Goal: Information Seeking & Learning: Check status

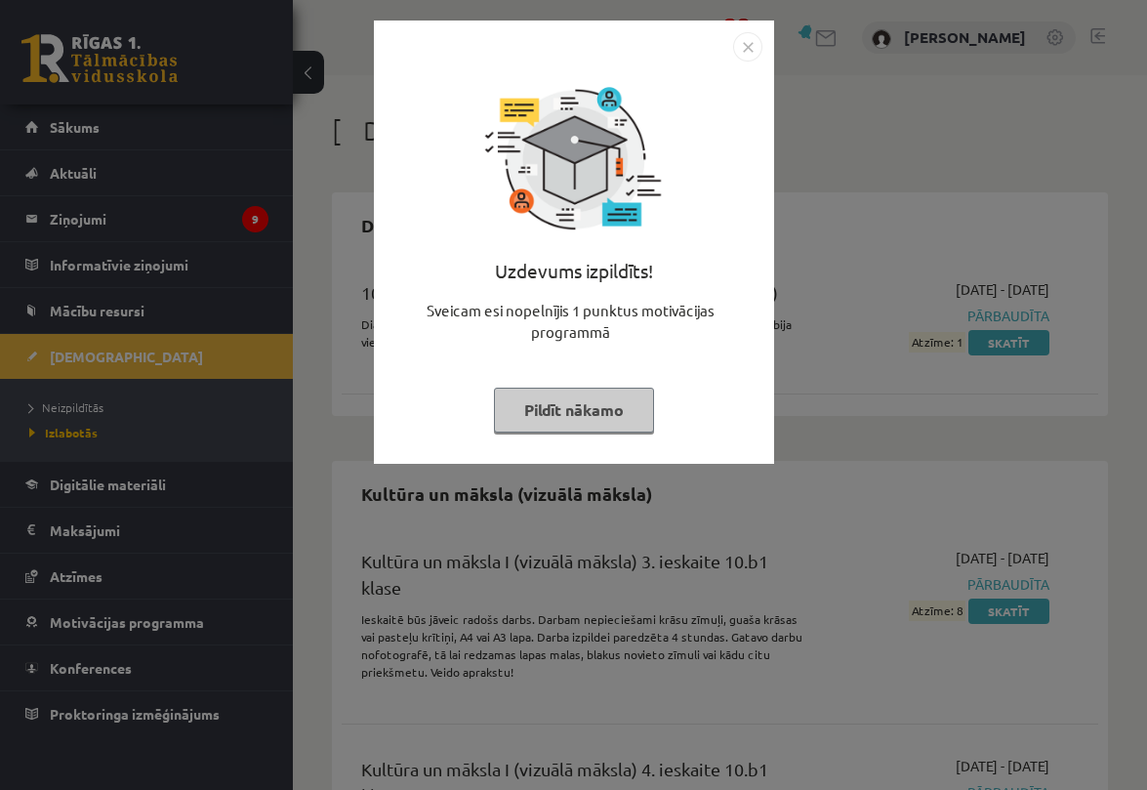
click at [757, 44] on img "Close" at bounding box center [747, 46] width 29 height 29
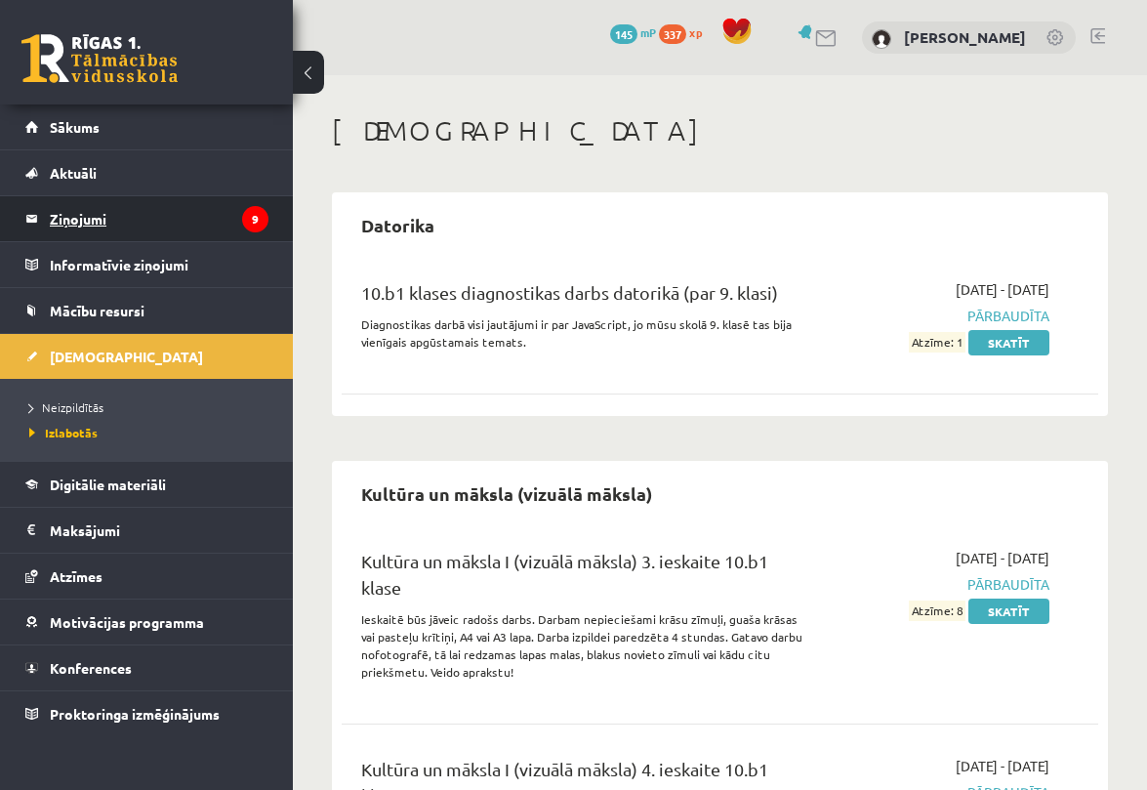
click at [110, 228] on legend "Ziņojumi 9" at bounding box center [159, 218] width 219 height 45
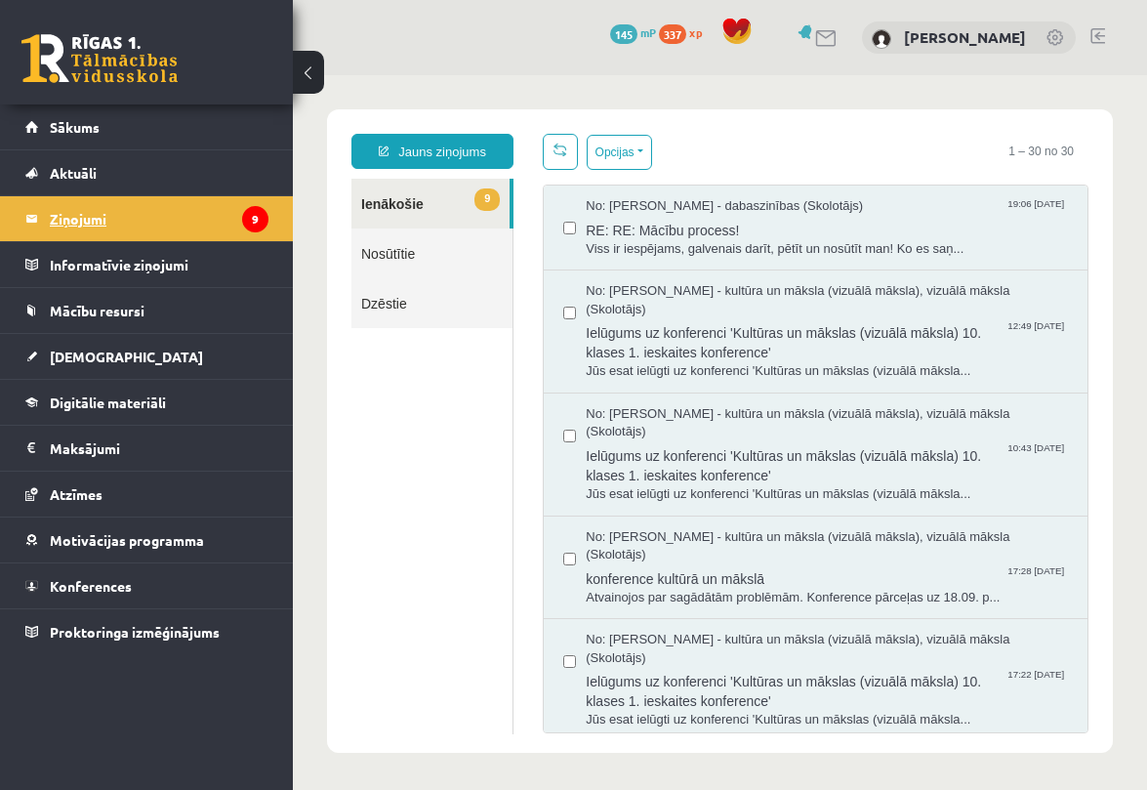
click at [110, 228] on legend "Ziņojumi 9" at bounding box center [159, 218] width 219 height 45
click at [121, 485] on link "Atzīmes" at bounding box center [146, 494] width 243 height 45
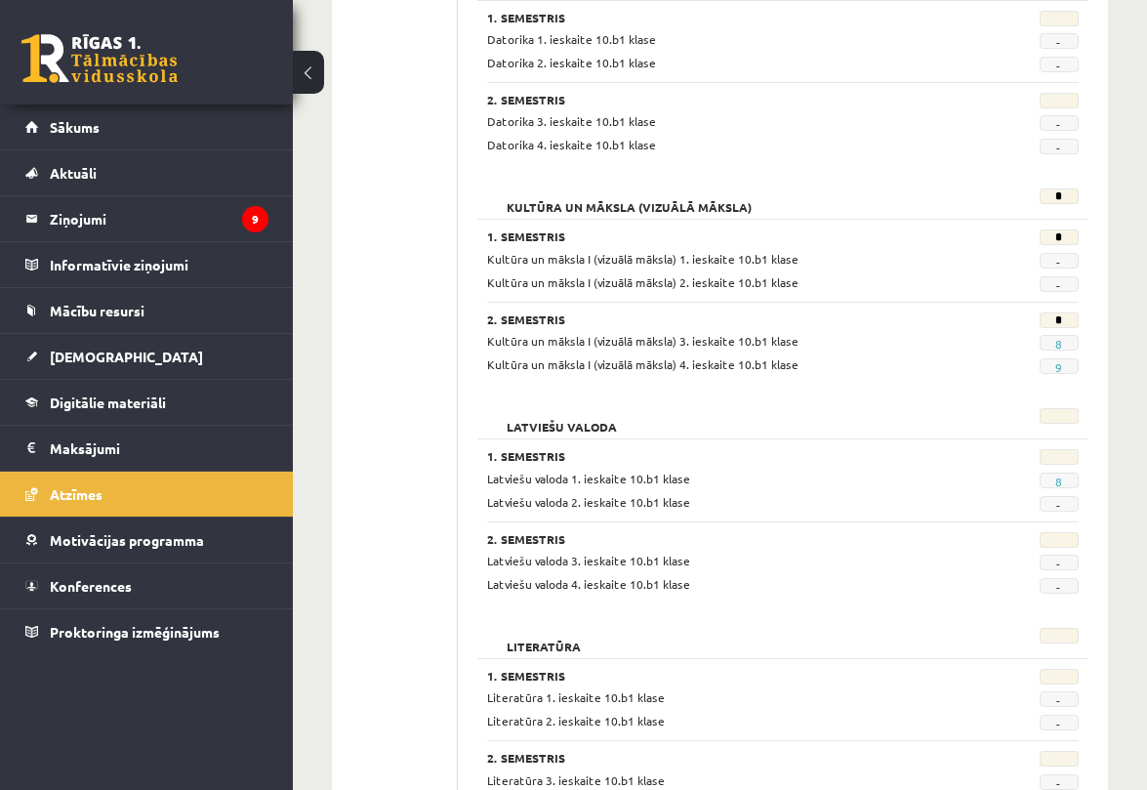
scroll to position [790, 0]
click at [1052, 480] on span "8" at bounding box center [1059, 482] width 39 height 16
click at [1058, 482] on link "8" at bounding box center [1059, 483] width 7 height 16
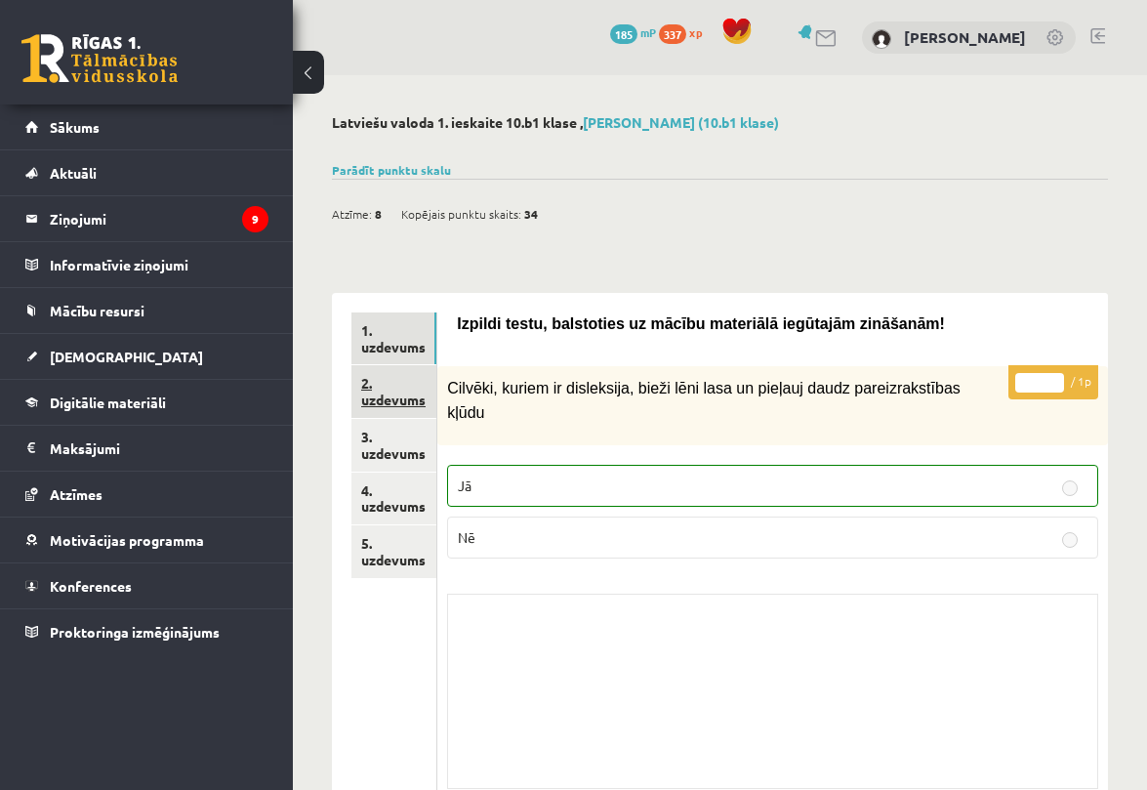
click at [397, 388] on link "2. uzdevums" at bounding box center [394, 391] width 85 height 53
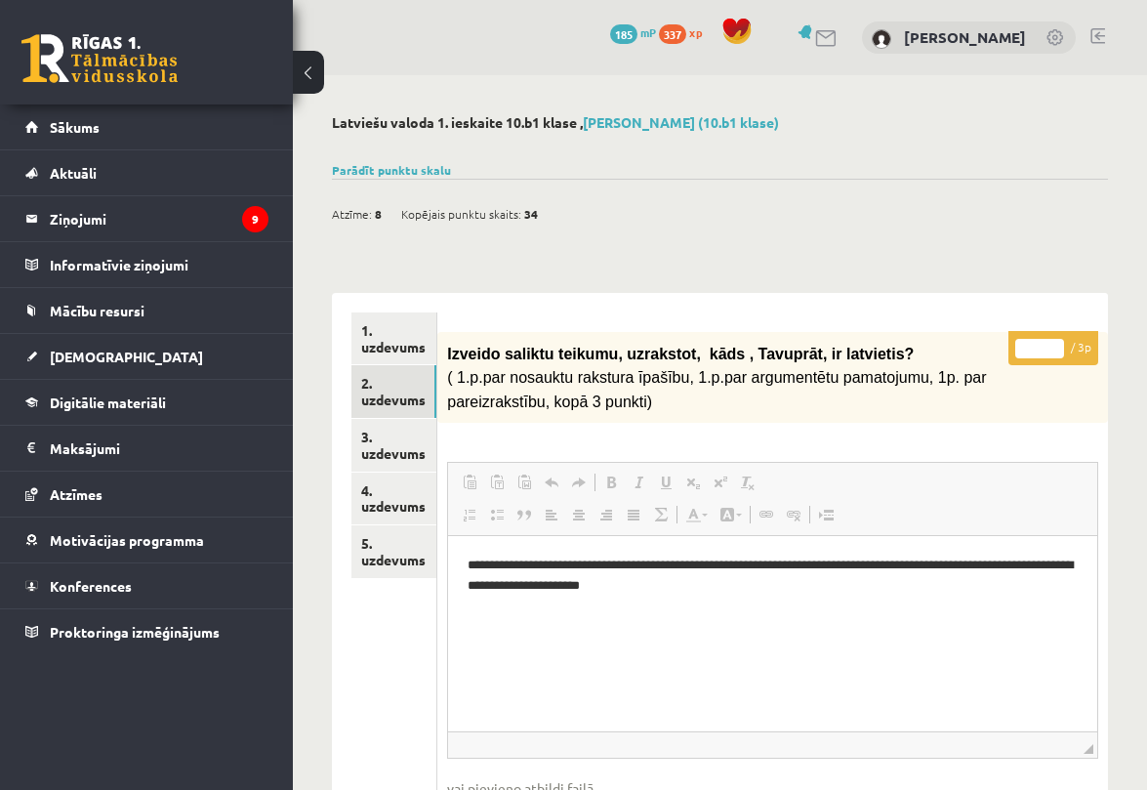
click at [1087, 350] on p "* / 3p" at bounding box center [1054, 348] width 90 height 34
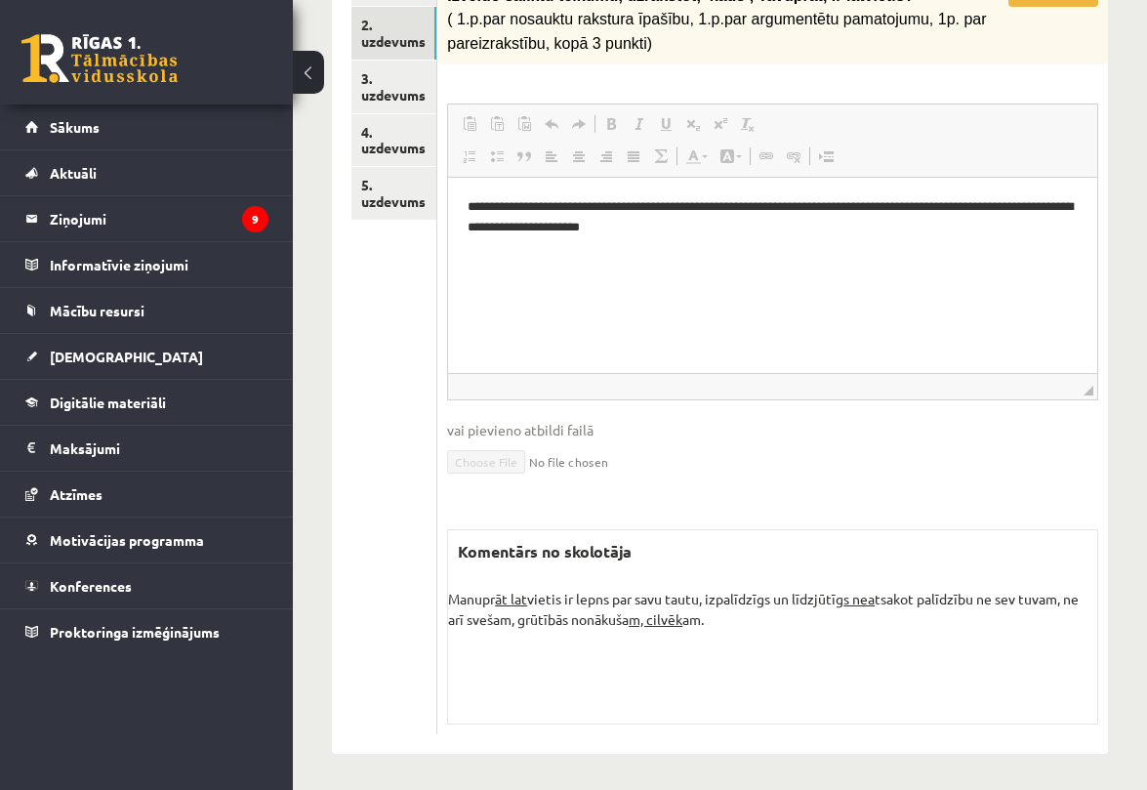
scroll to position [355, 0]
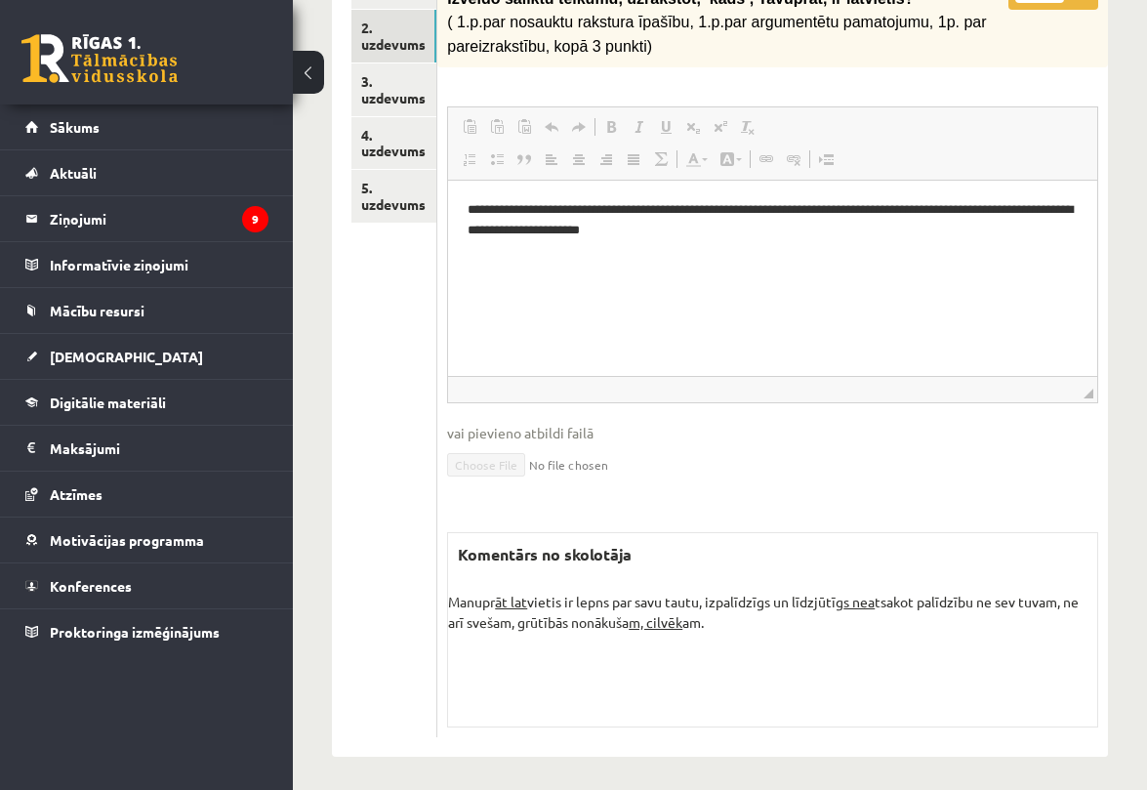
click at [508, 603] on u "āt lat" at bounding box center [511, 602] width 32 height 18
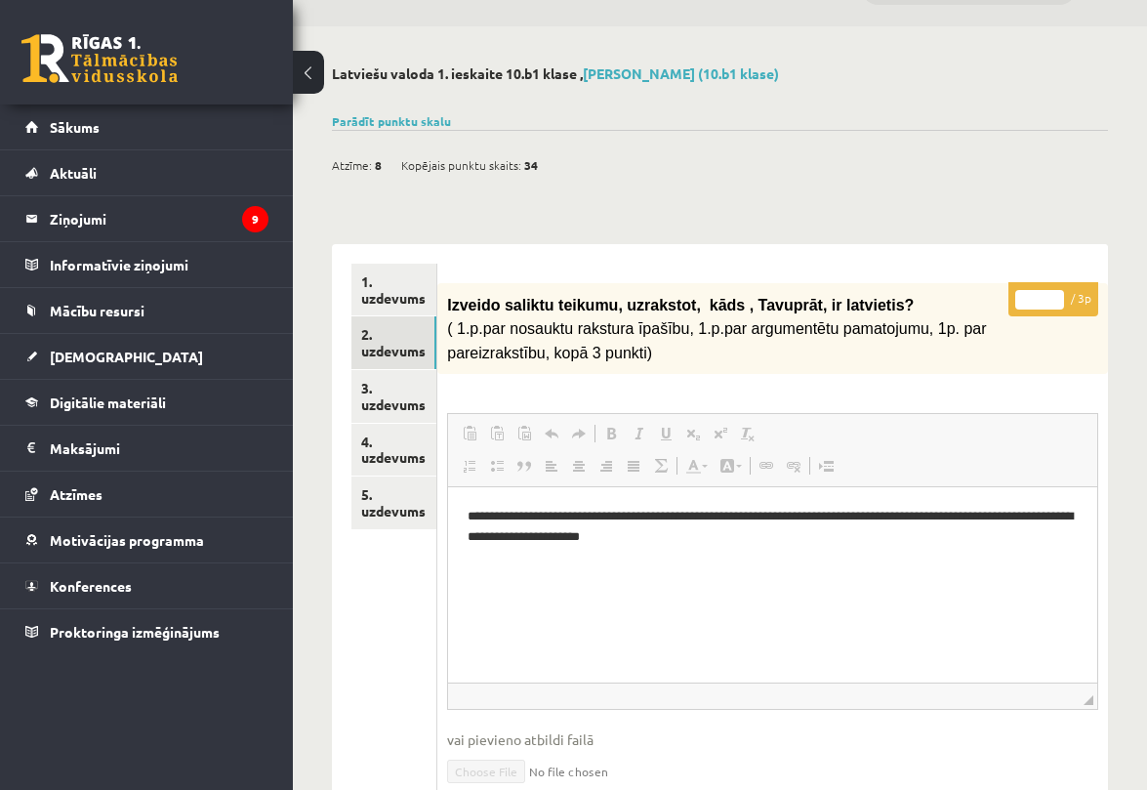
scroll to position [43, 0]
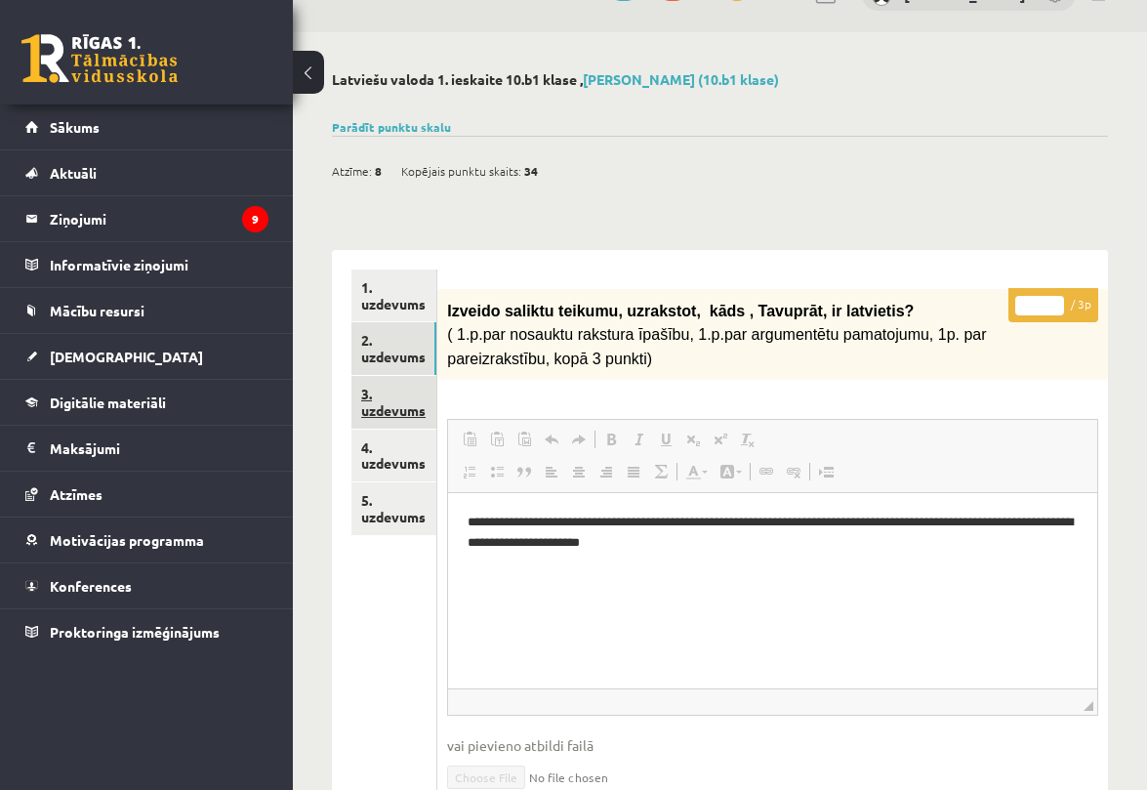
click at [407, 389] on link "3. uzdevums" at bounding box center [394, 402] width 85 height 53
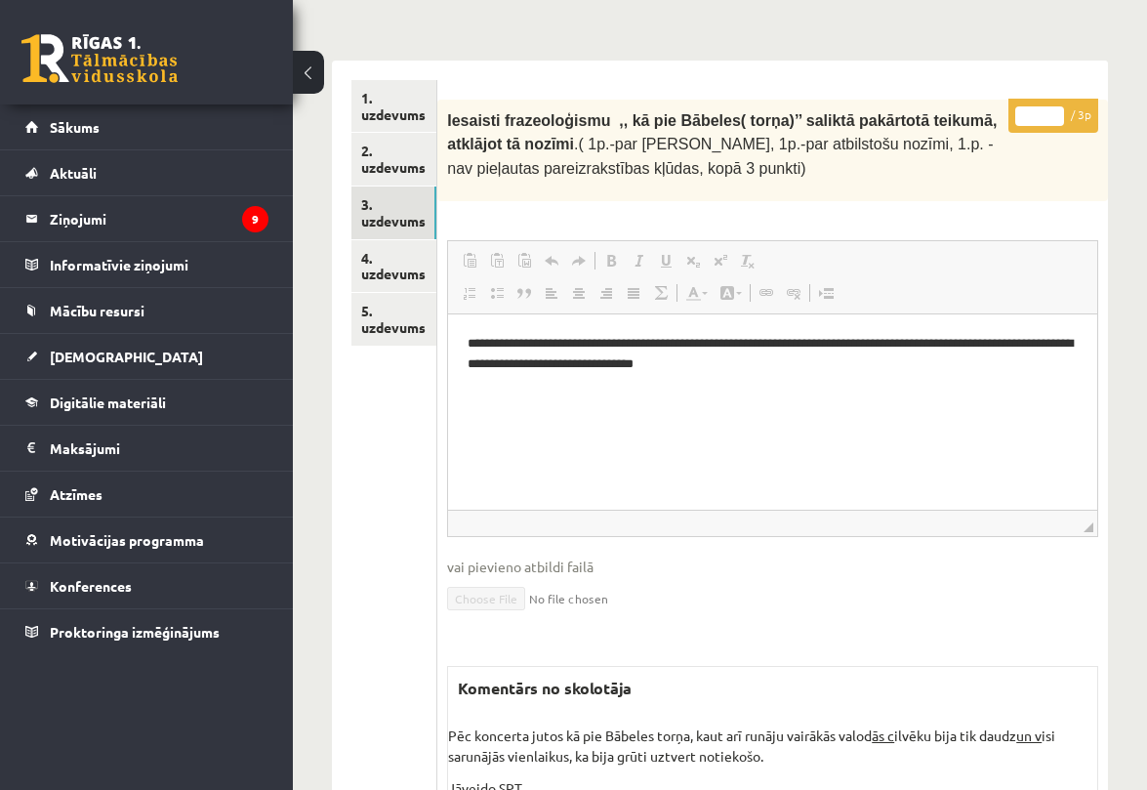
scroll to position [228, 0]
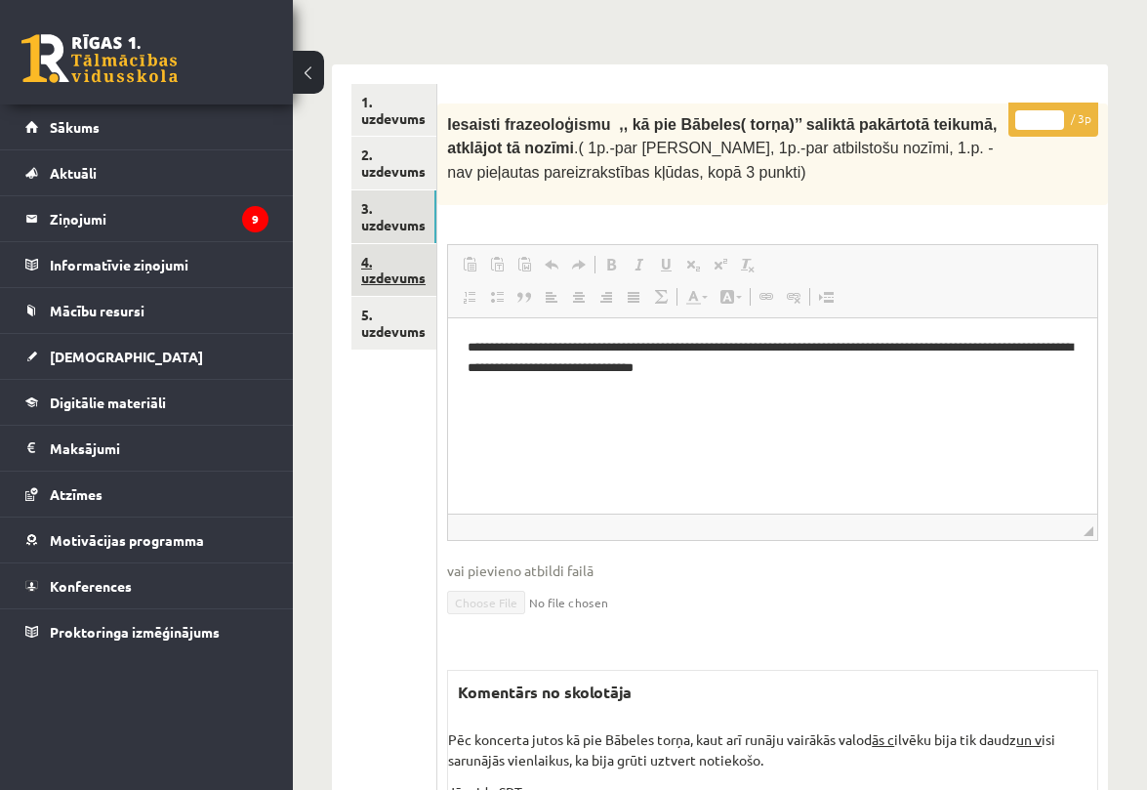
click at [394, 257] on link "4. uzdevums" at bounding box center [394, 270] width 85 height 53
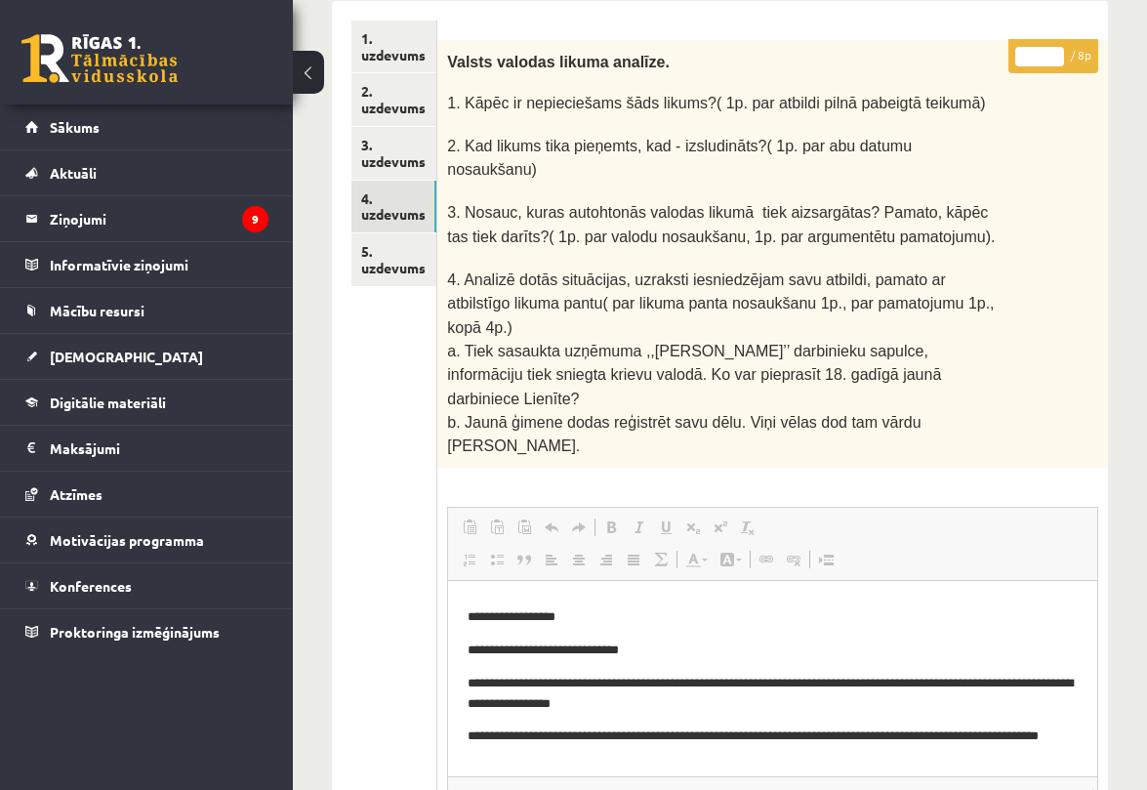
scroll to position [291, 0]
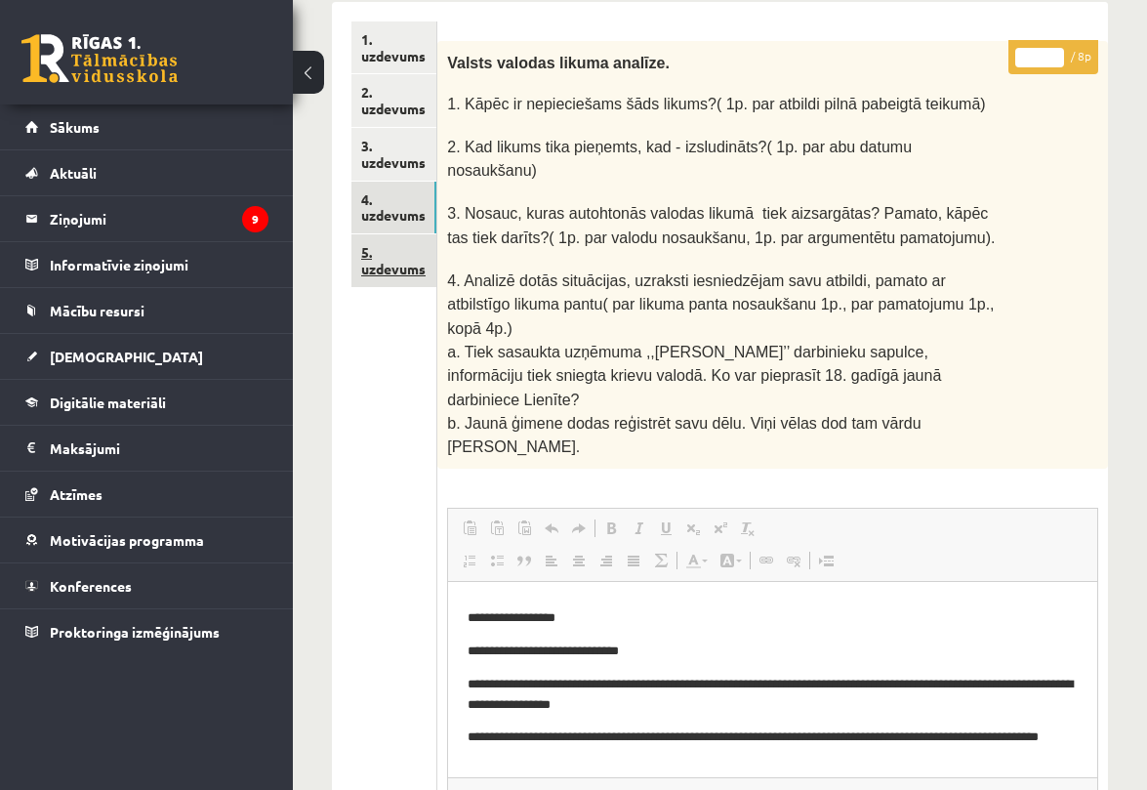
click at [393, 267] on link "5. uzdevums" at bounding box center [394, 260] width 85 height 53
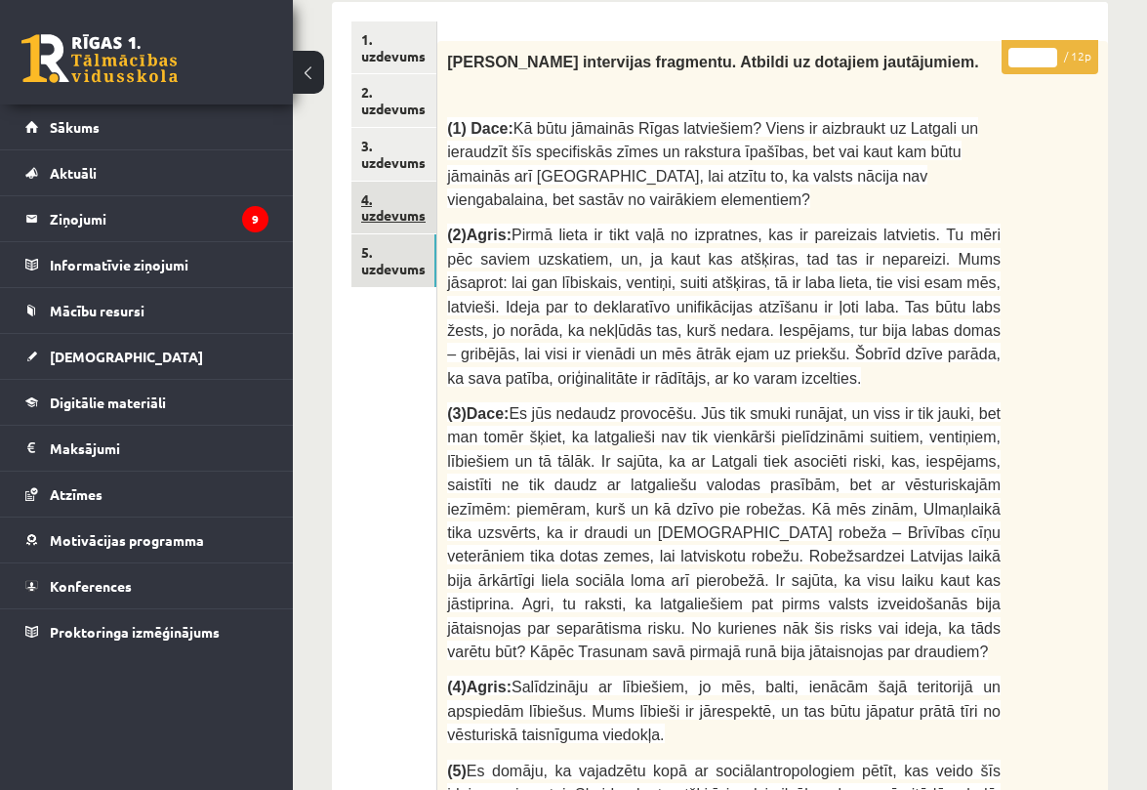
scroll to position [0, 0]
click at [387, 194] on link "4. uzdevums" at bounding box center [394, 208] width 85 height 53
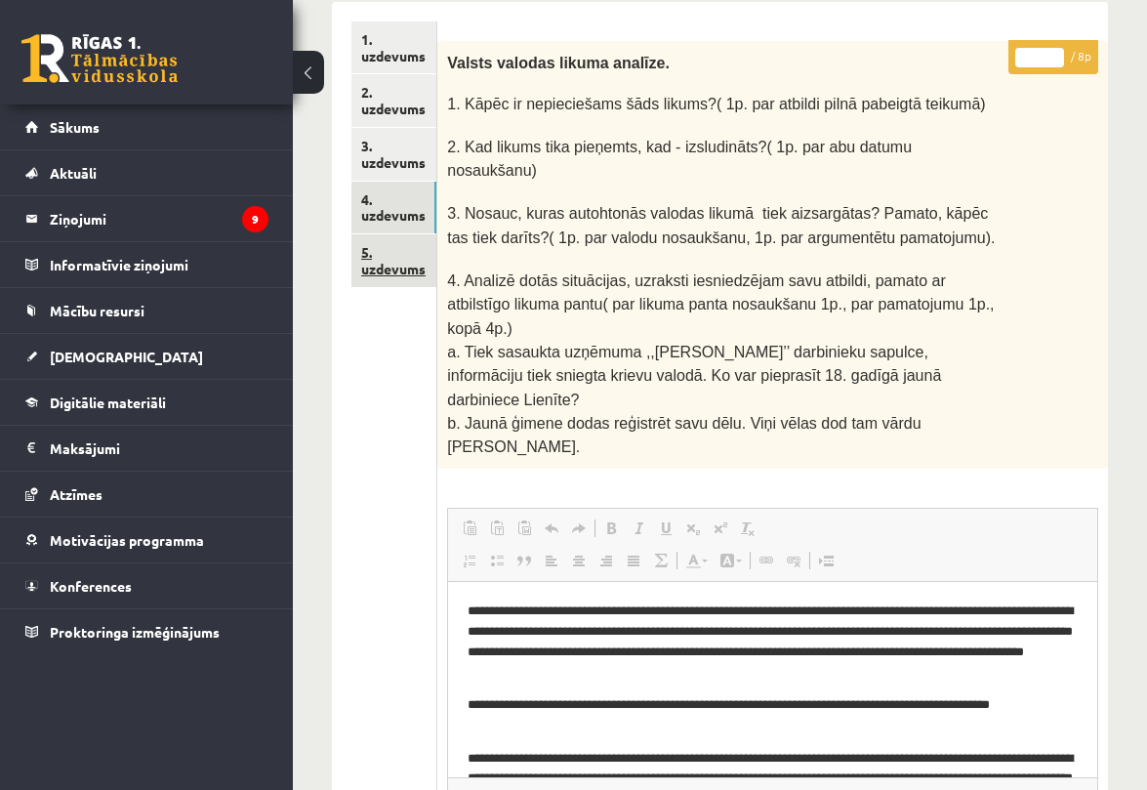
click at [388, 253] on link "5. uzdevums" at bounding box center [394, 260] width 85 height 53
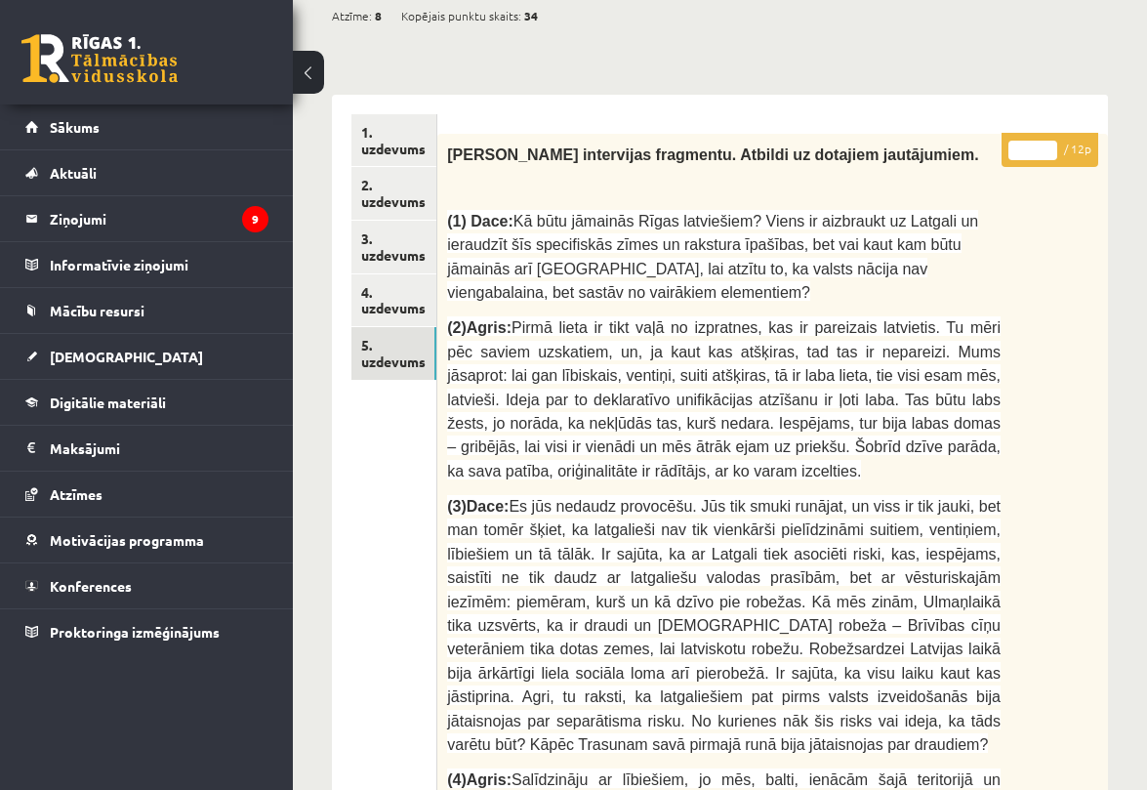
scroll to position [154, 0]
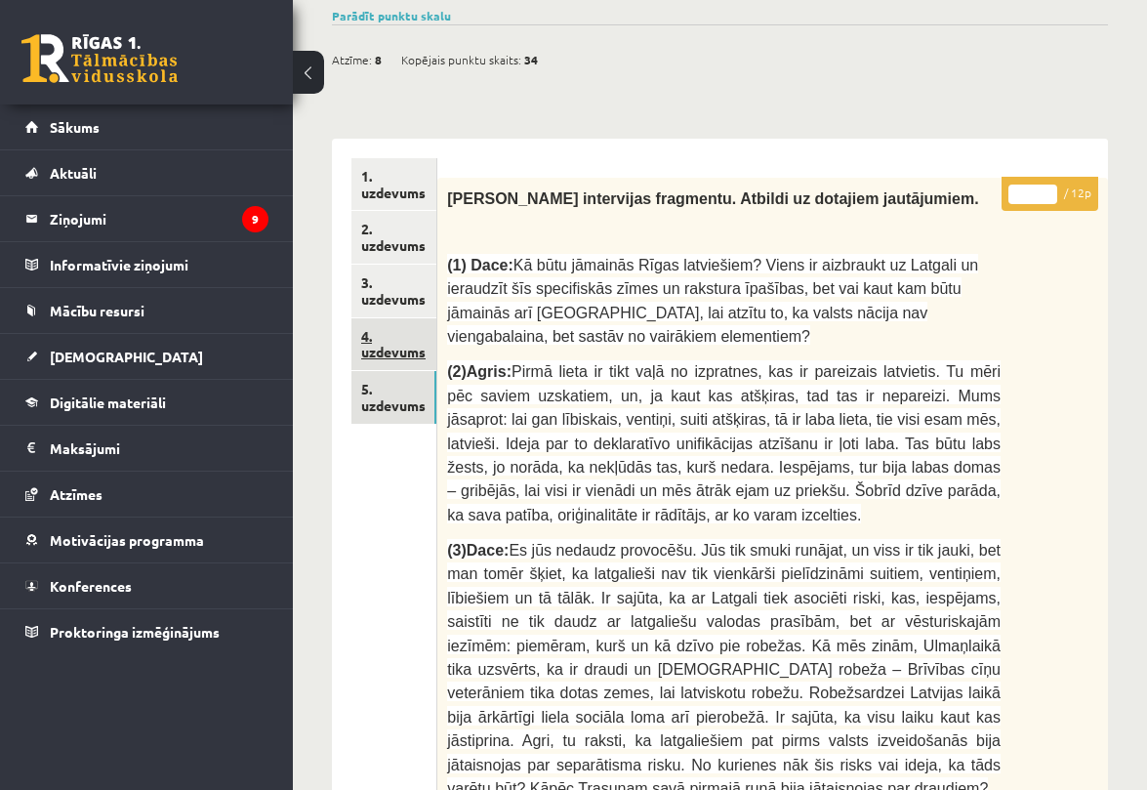
click at [377, 324] on link "4. uzdevums" at bounding box center [394, 344] width 85 height 53
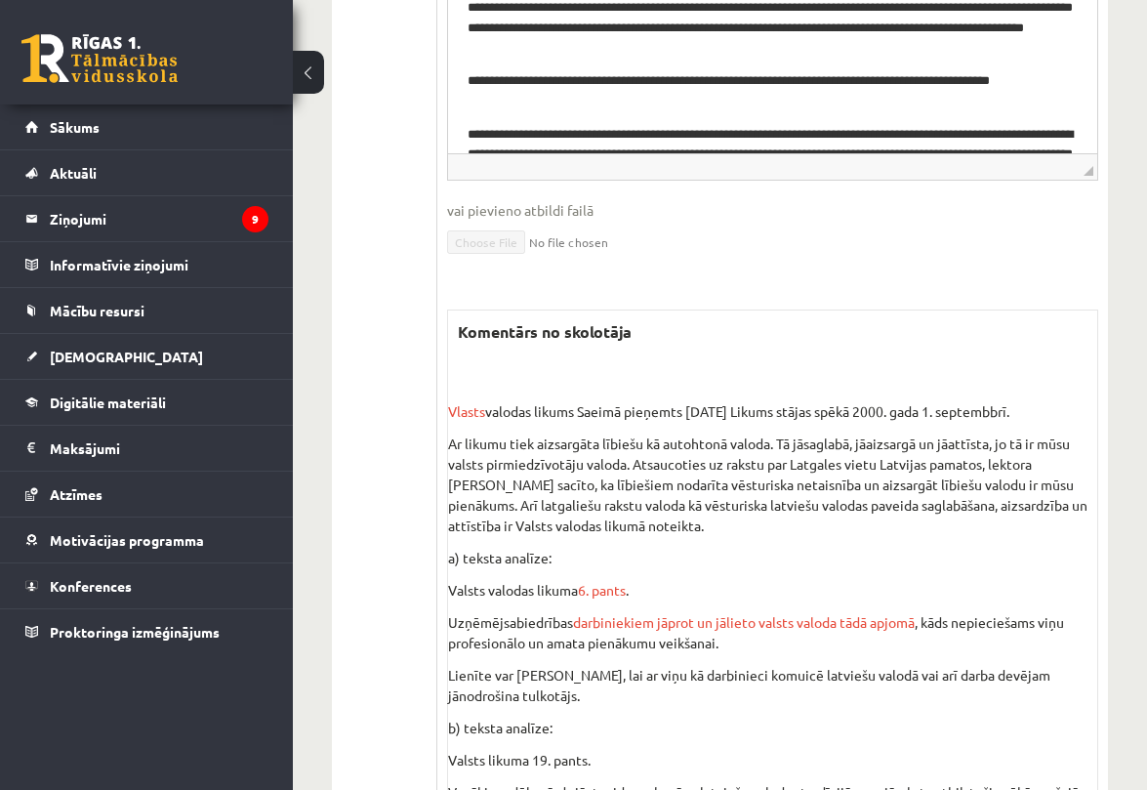
scroll to position [987, 0]
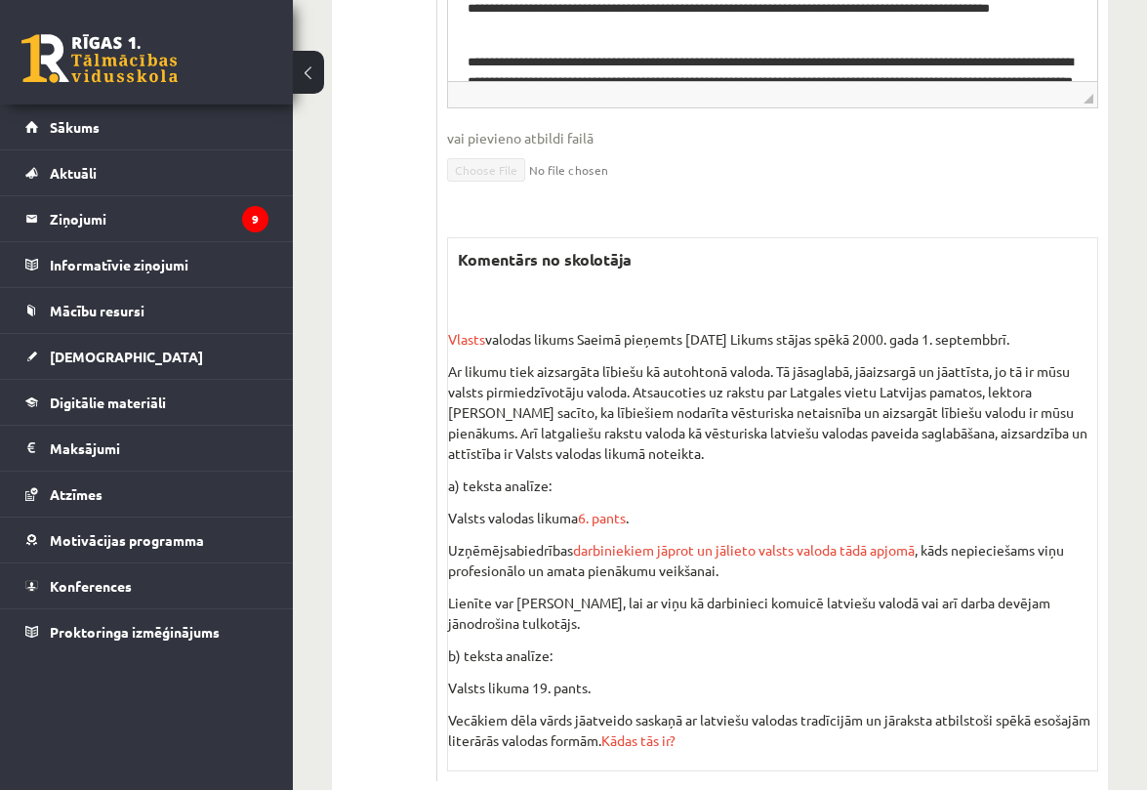
click at [659, 593] on p "Lienīte var pieprasīt, lai ar viņu kā darbinieci komuicē latviešu valodā vai ar…" at bounding box center [772, 613] width 649 height 41
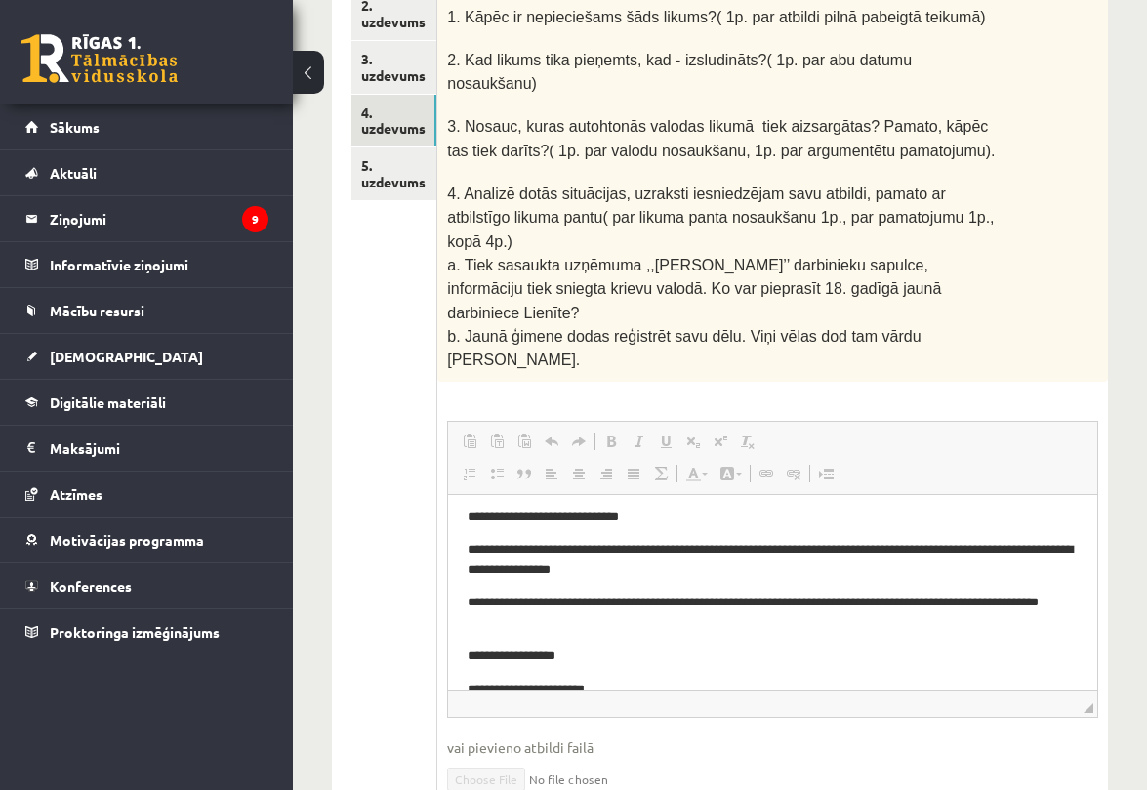
scroll to position [0, 0]
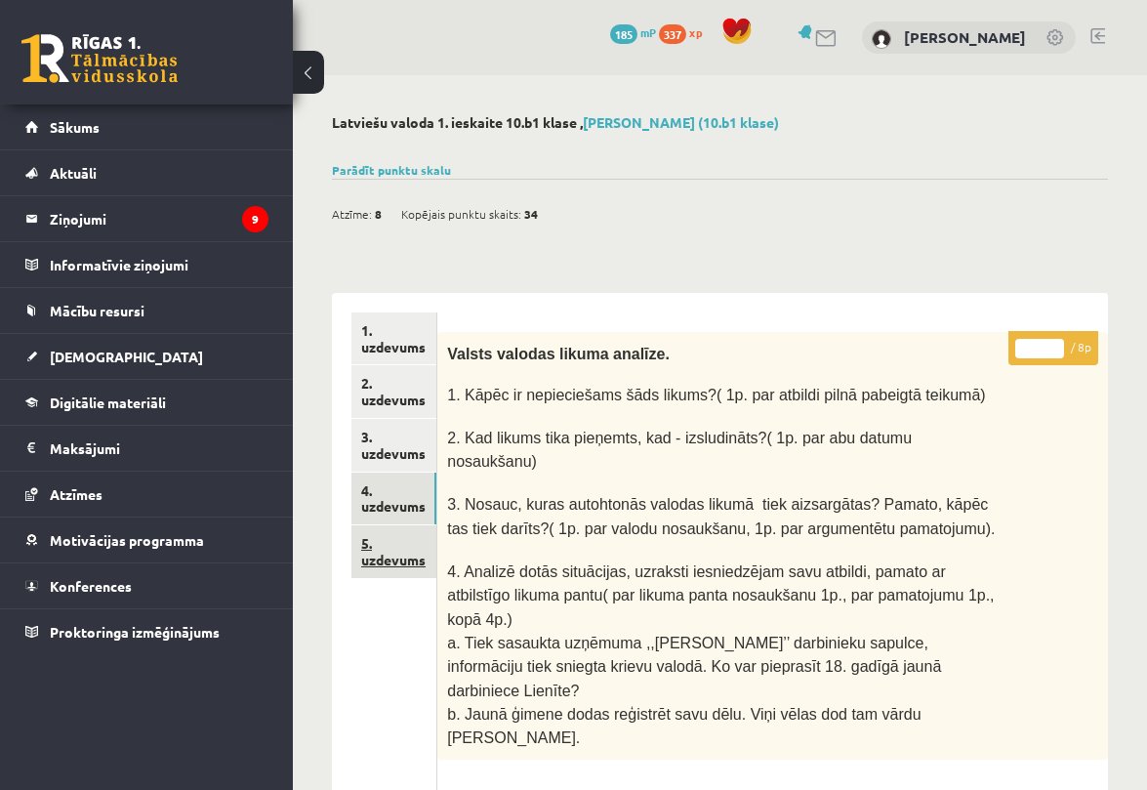
click at [389, 558] on link "5. uzdevums" at bounding box center [394, 551] width 85 height 53
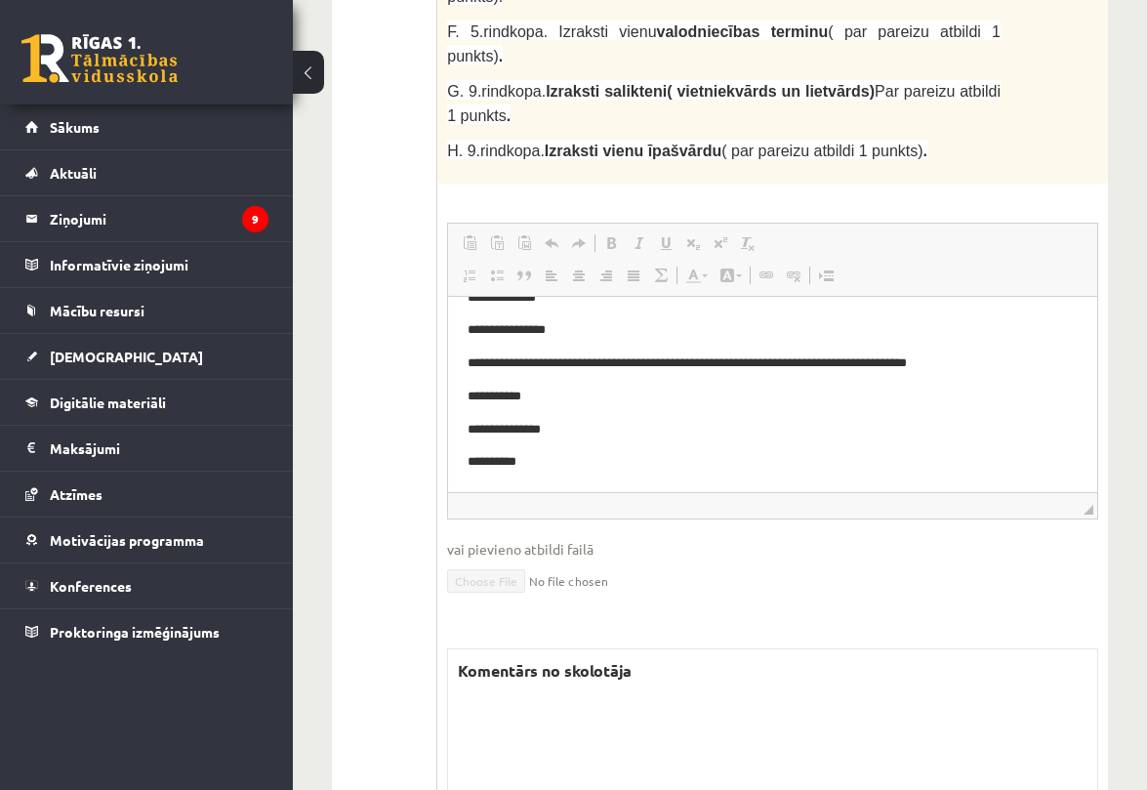
scroll to position [2923, 0]
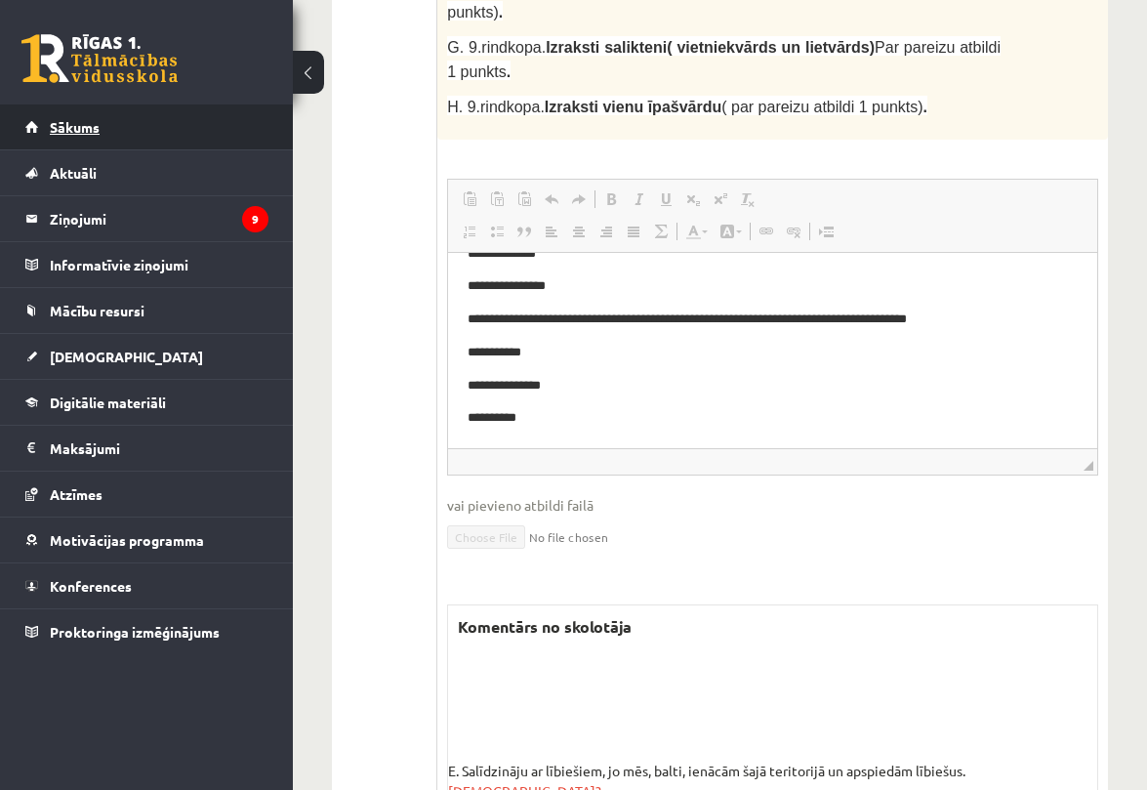
click at [104, 131] on link "Sākums" at bounding box center [146, 126] width 243 height 45
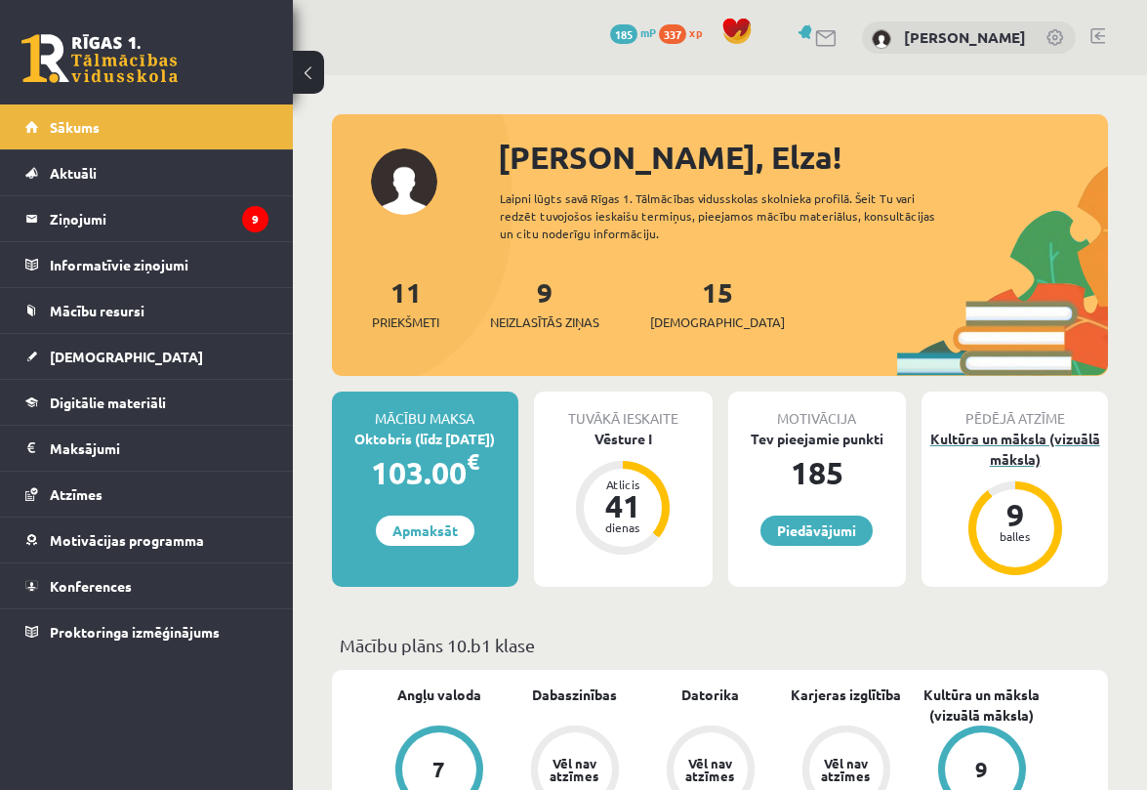
click at [993, 519] on div "9" at bounding box center [1015, 514] width 59 height 31
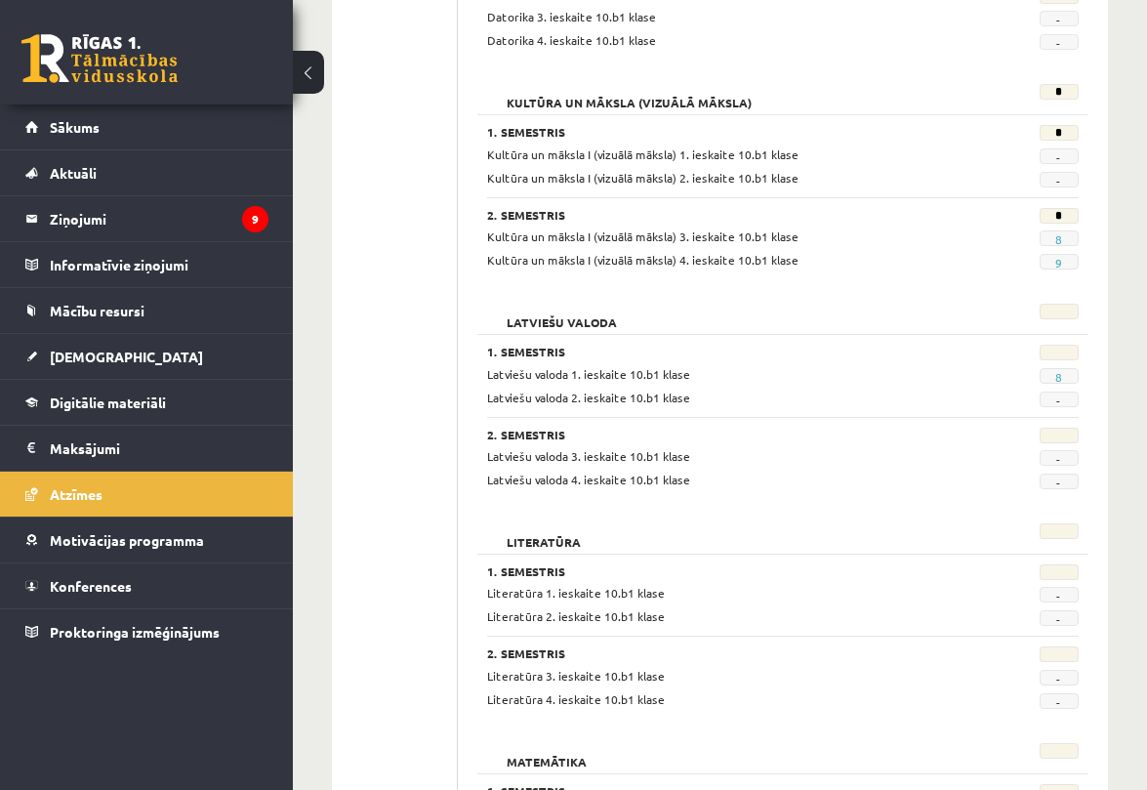
scroll to position [899, 0]
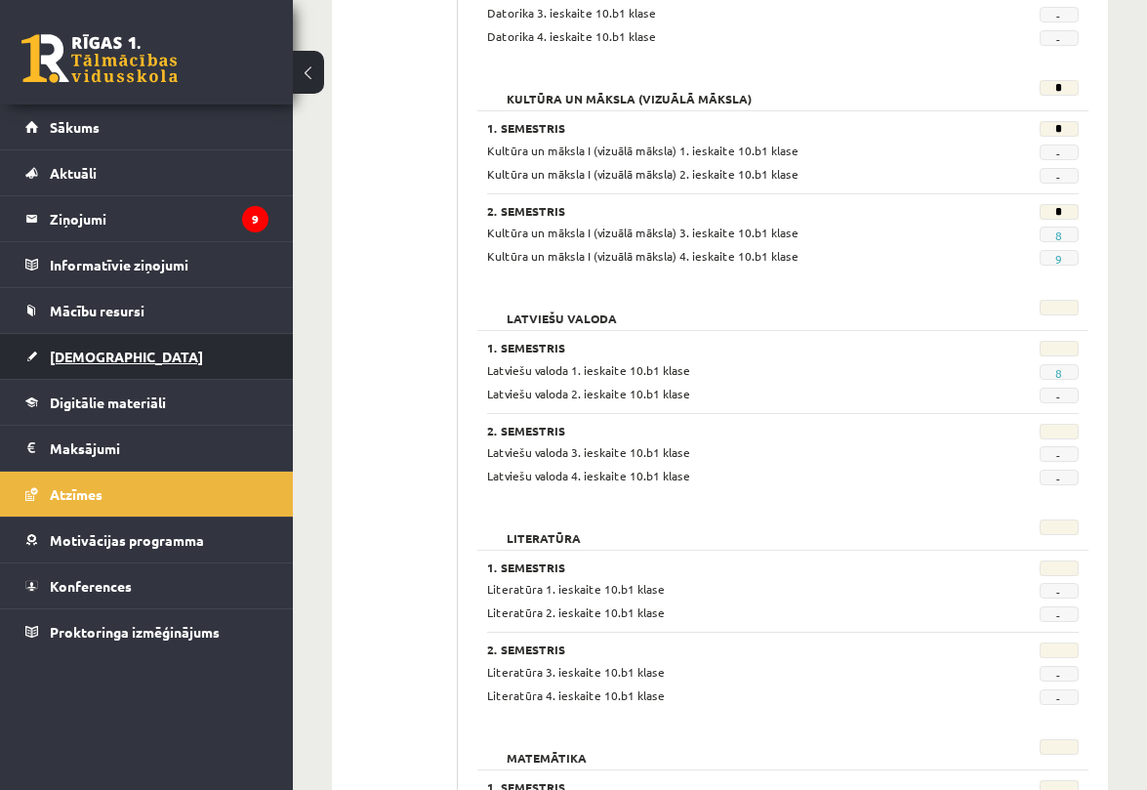
click at [180, 356] on link "[DEMOGRAPHIC_DATA]" at bounding box center [146, 356] width 243 height 45
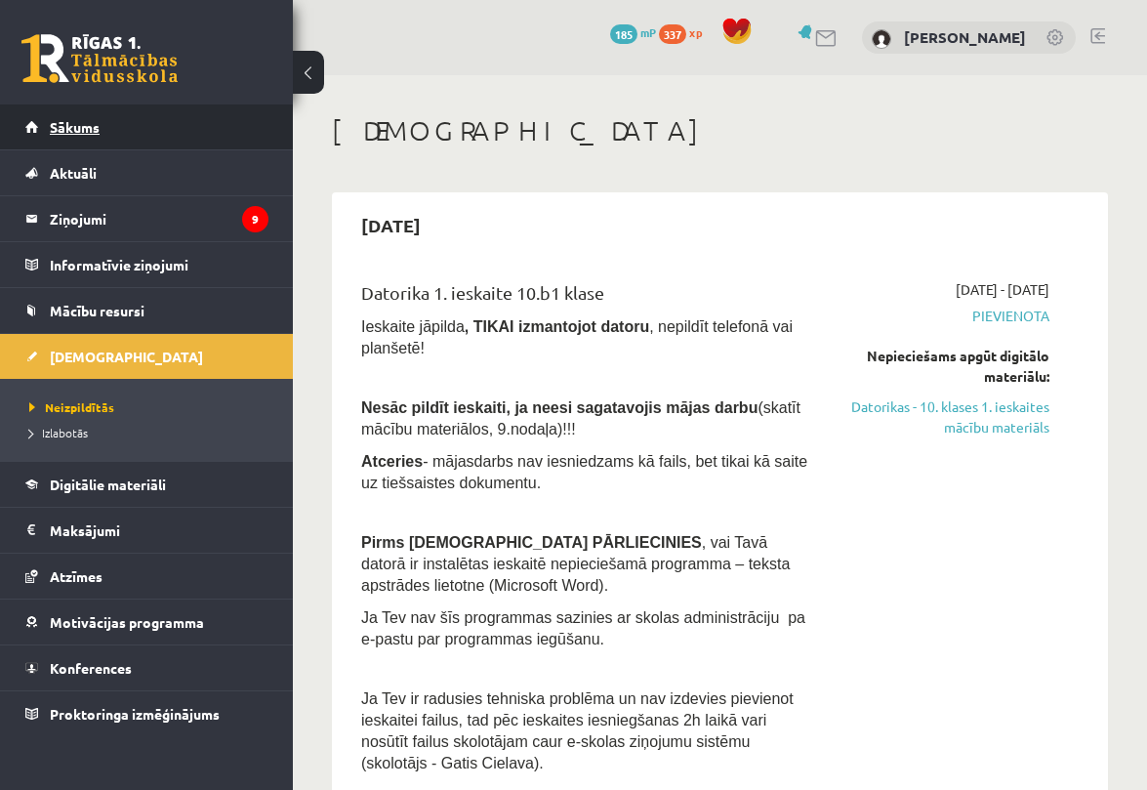
click at [107, 123] on link "Sākums" at bounding box center [146, 126] width 243 height 45
